Goal: Task Accomplishment & Management: Use online tool/utility

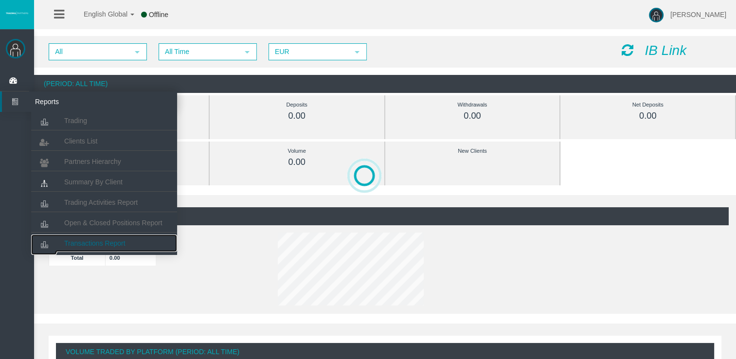
click at [101, 240] on span "Transactions Report" at bounding box center [94, 243] width 61 height 8
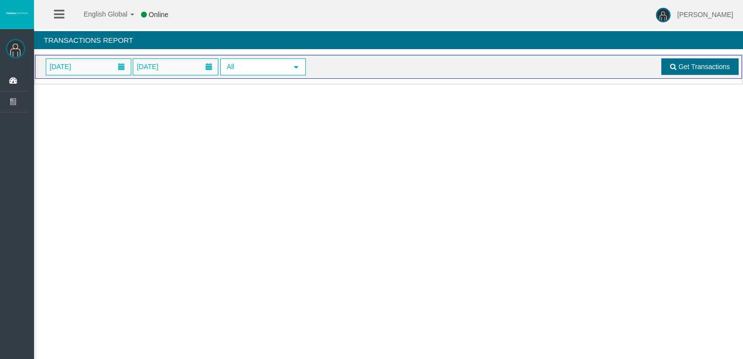
click at [704, 64] on span "Get Transactions" at bounding box center [704, 67] width 52 height 8
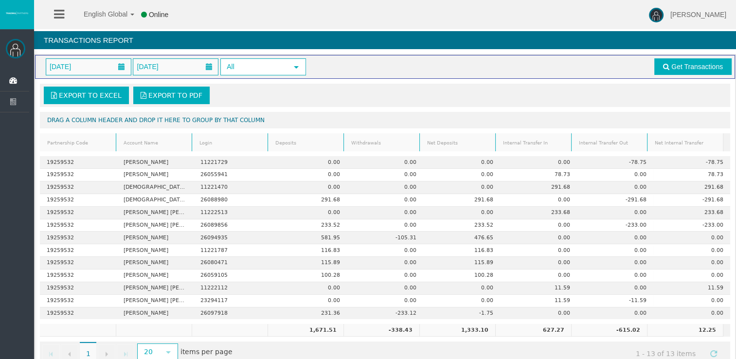
scroll to position [19, 0]
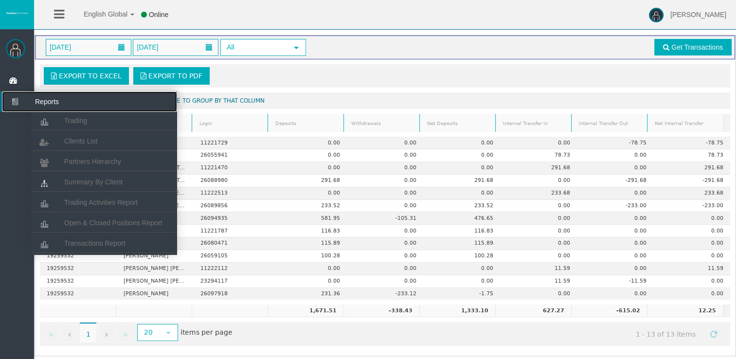
click at [15, 105] on icon at bounding box center [15, 101] width 26 height 20
click at [66, 140] on span "Clients List" at bounding box center [80, 141] width 33 height 8
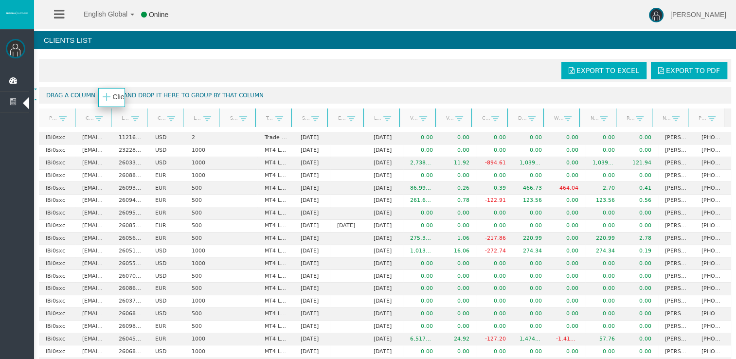
drag, startPoint x: 89, startPoint y: 122, endPoint x: 113, endPoint y: 100, distance: 32.4
click at [113, 100] on body "English Global 简体中文 English Global 日本語 한국어 Online [PERSON_NAME] Help Log Out [P…" at bounding box center [368, 179] width 736 height 359
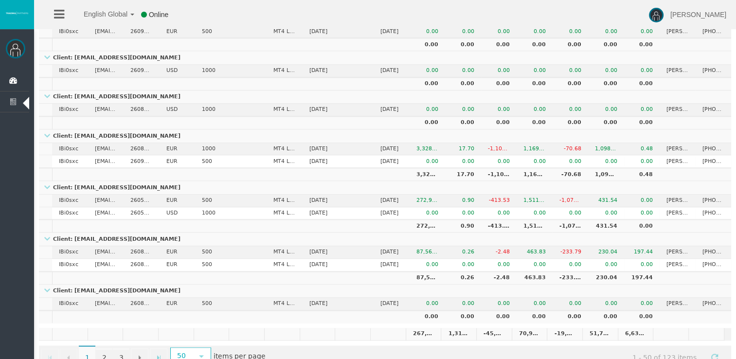
scroll to position [1266, 0]
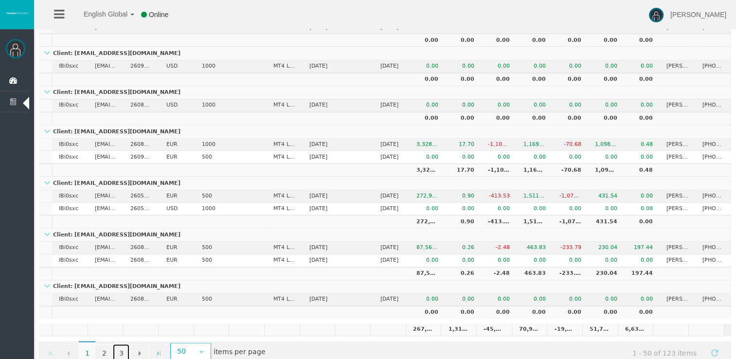
click at [122, 344] on link "3" at bounding box center [121, 353] width 17 height 18
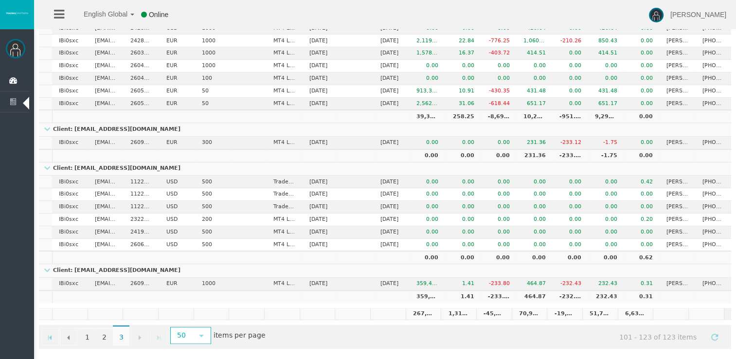
scroll to position [327, 0]
